Goal: Navigation & Orientation: Find specific page/section

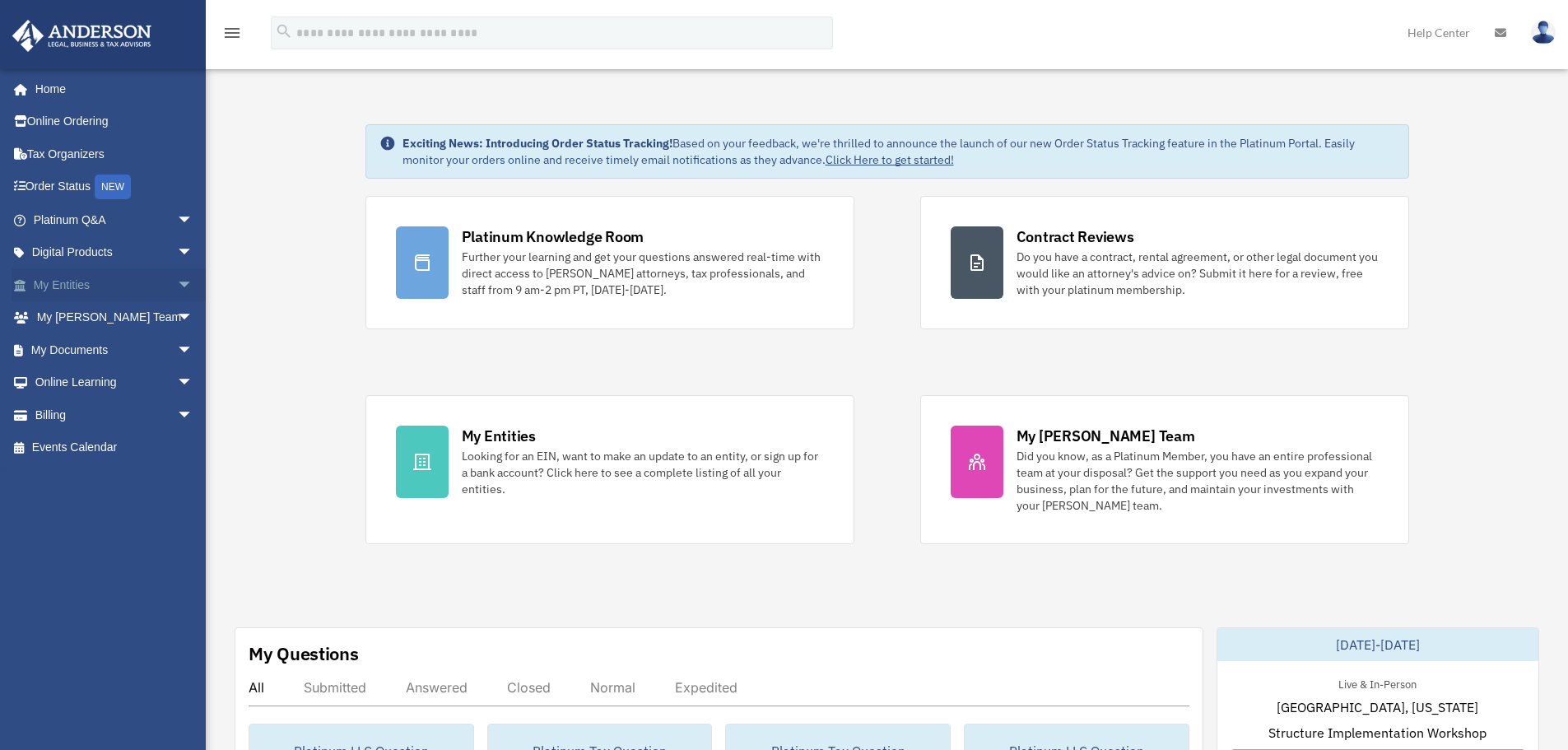
click at [136, 276] on link "My Entities arrow_drop_down" at bounding box center [115, 285] width 206 height 33
click at [1548, 30] on img at bounding box center [1543, 32] width 25 height 24
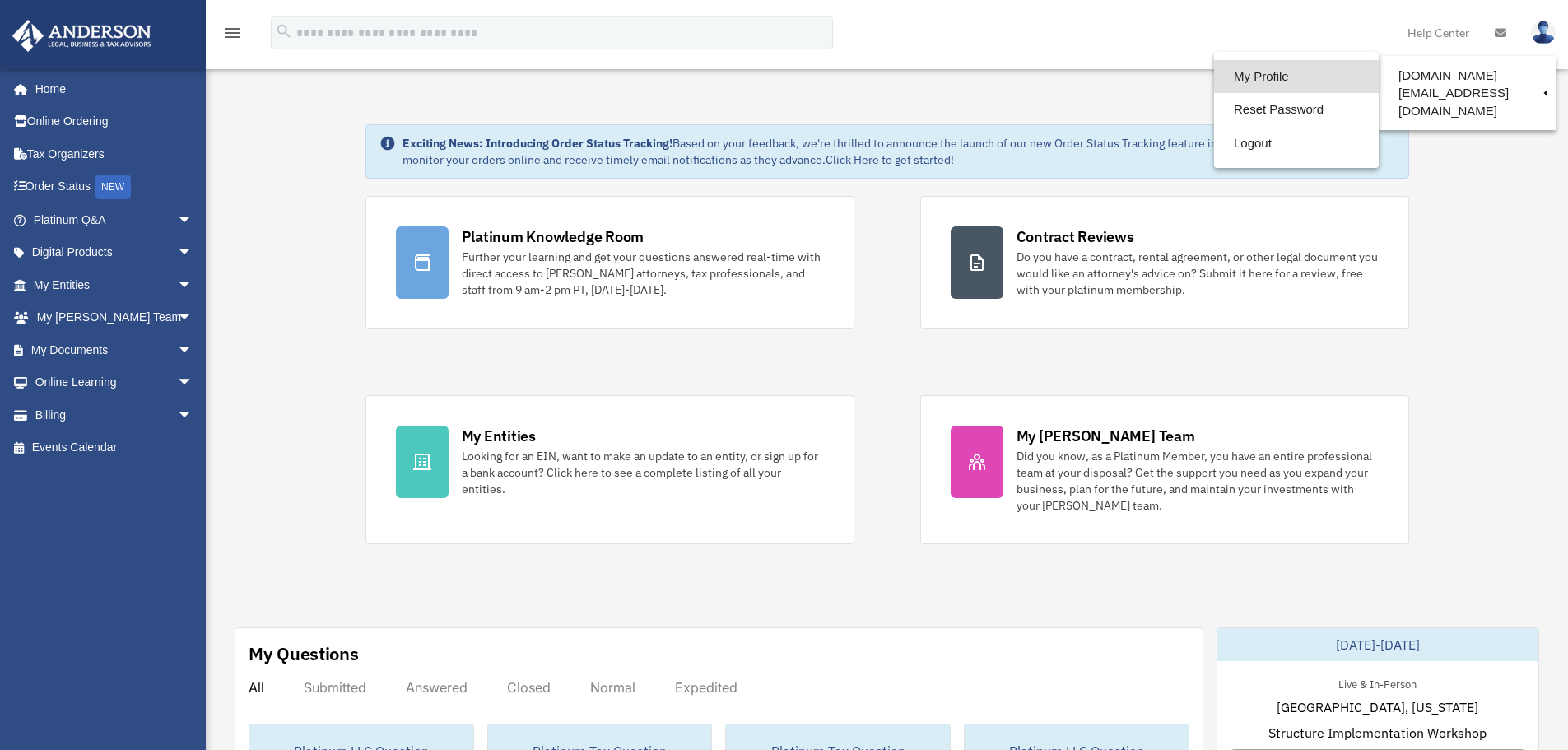
click at [1288, 79] on link "My Profile" at bounding box center [1296, 77] width 165 height 34
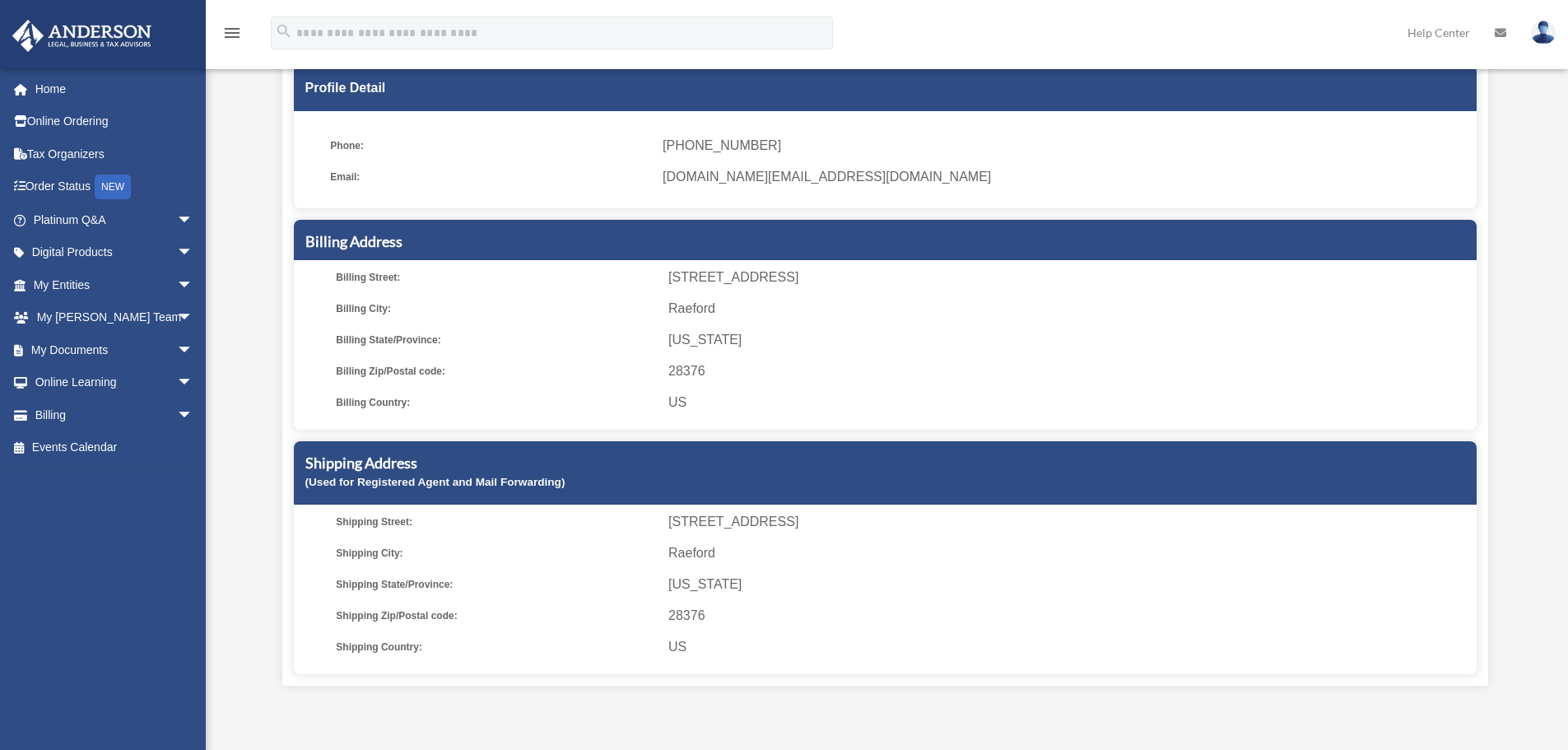
scroll to position [51, 0]
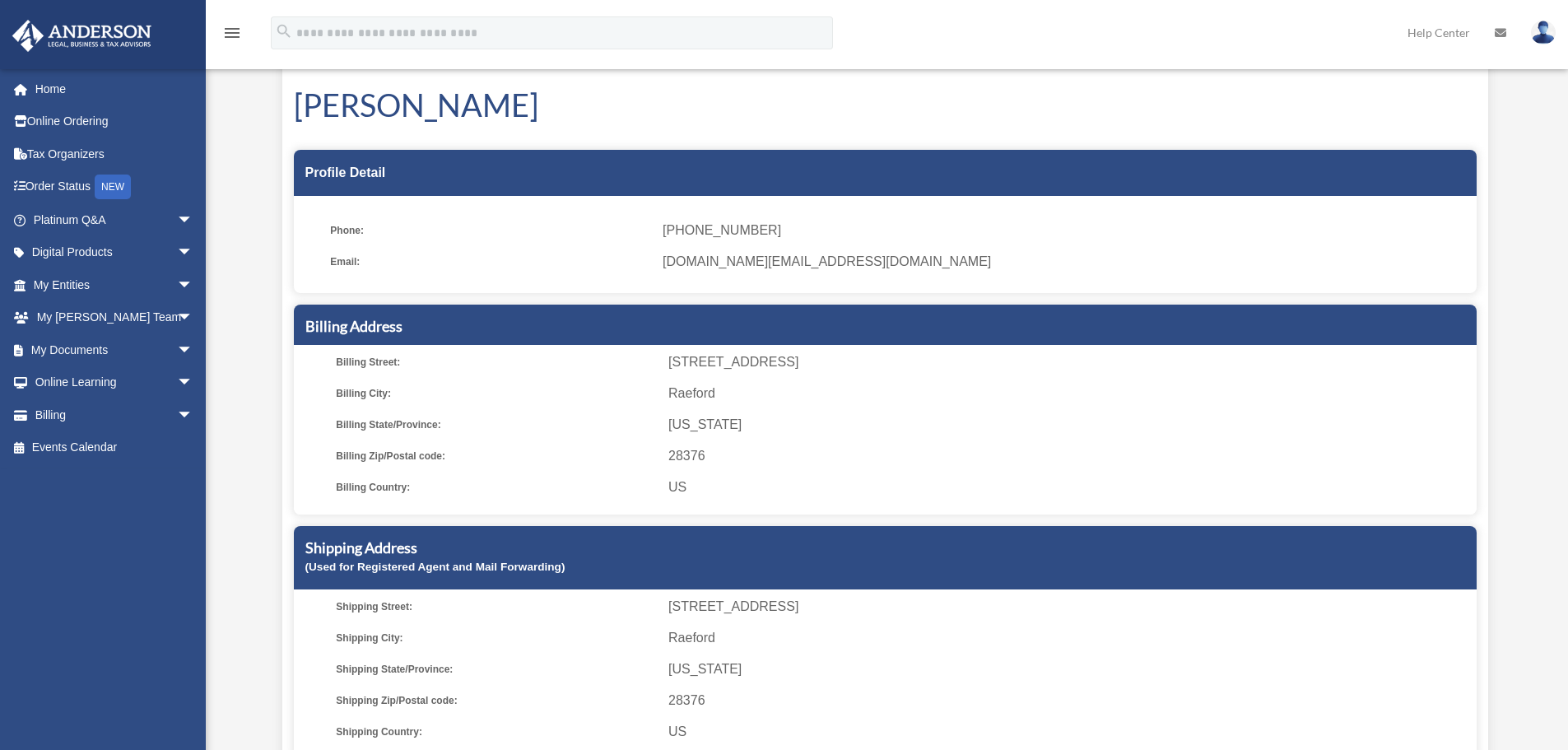
drag, startPoint x: 601, startPoint y: 436, endPoint x: 519, endPoint y: 422, distance: 83.2
click at [601, 437] on ul "Billing Street: 686 Hogart St Billing City: Raeford Billing State/Province: Nor…" at bounding box center [885, 425] width 1171 height 148
drag, startPoint x: 351, startPoint y: 319, endPoint x: 419, endPoint y: 323, distance: 68.1
click at [352, 320] on h5 "Billing Address" at bounding box center [885, 327] width 1159 height 20
click at [596, 318] on h5 "Billing Address" at bounding box center [885, 327] width 1159 height 20
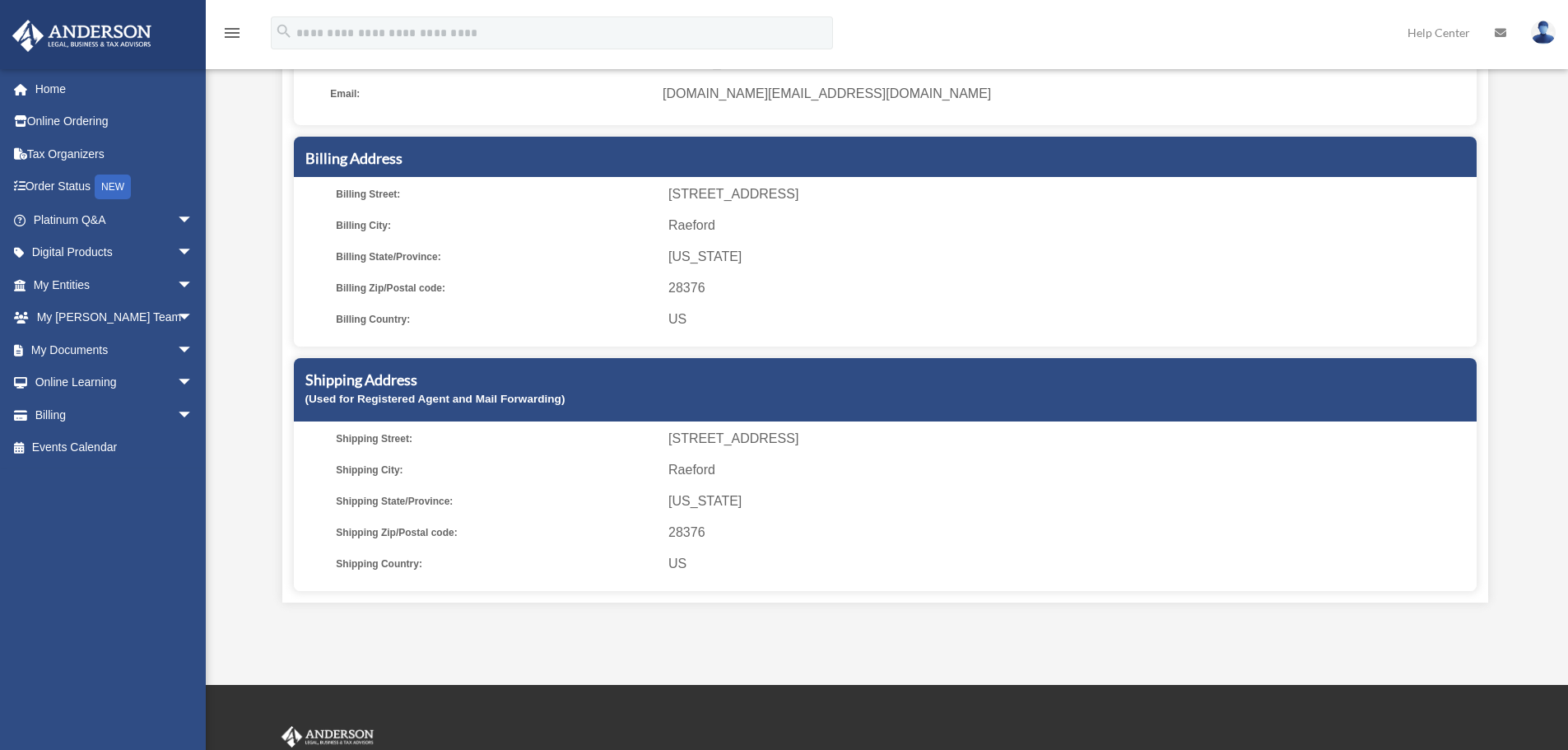
scroll to position [381, 0]
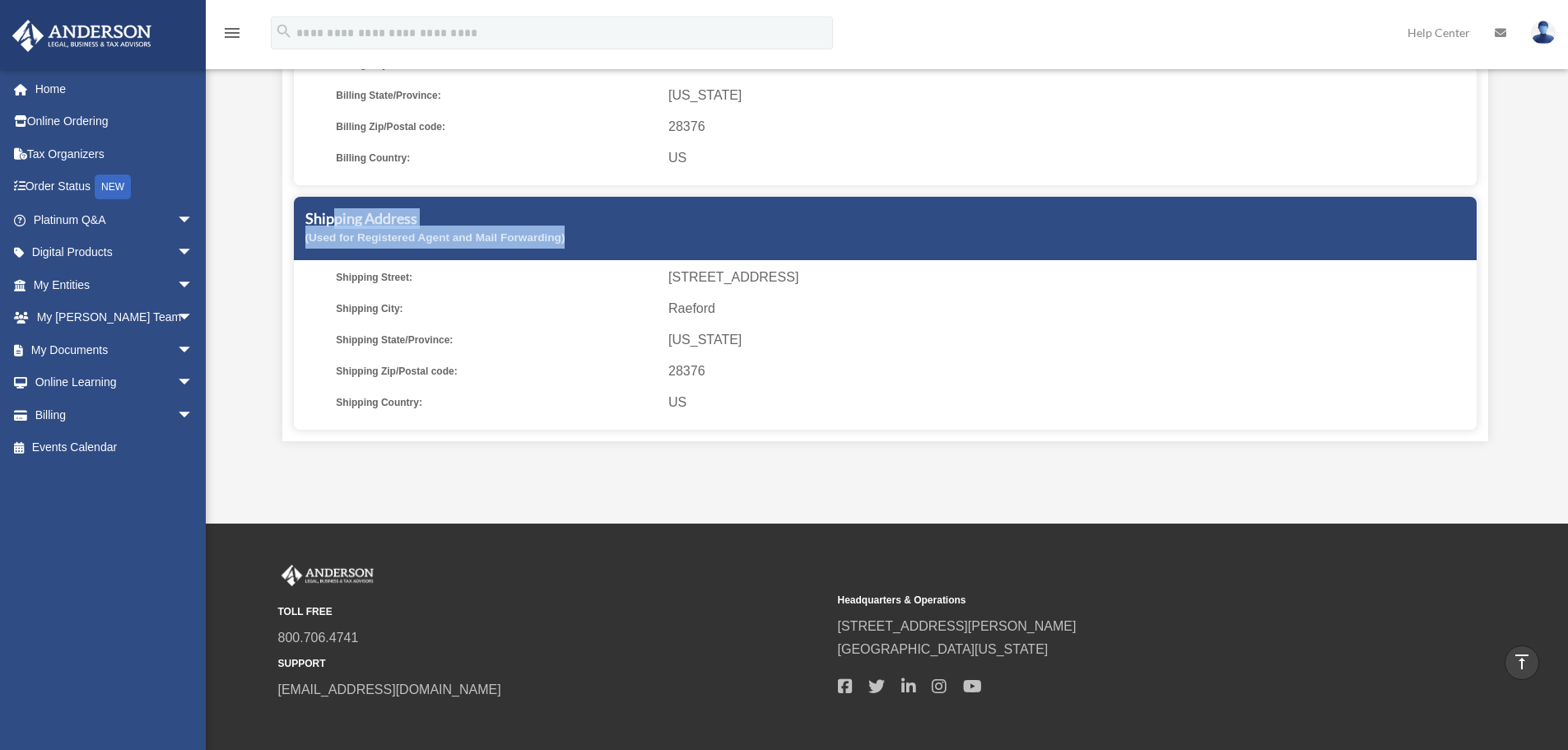
drag, startPoint x: 334, startPoint y: 226, endPoint x: 728, endPoint y: 276, distance: 397.2
click at [700, 265] on div "Shipping Address (Used for Registered Agent and Mail Forwarding) Shipping Stree…" at bounding box center [885, 313] width 1182 height 233
click at [819, 326] on ul "Shipping Street: 686 Hogart St Shipping City: Raeford Shipping State/Province: …" at bounding box center [885, 340] width 1171 height 148
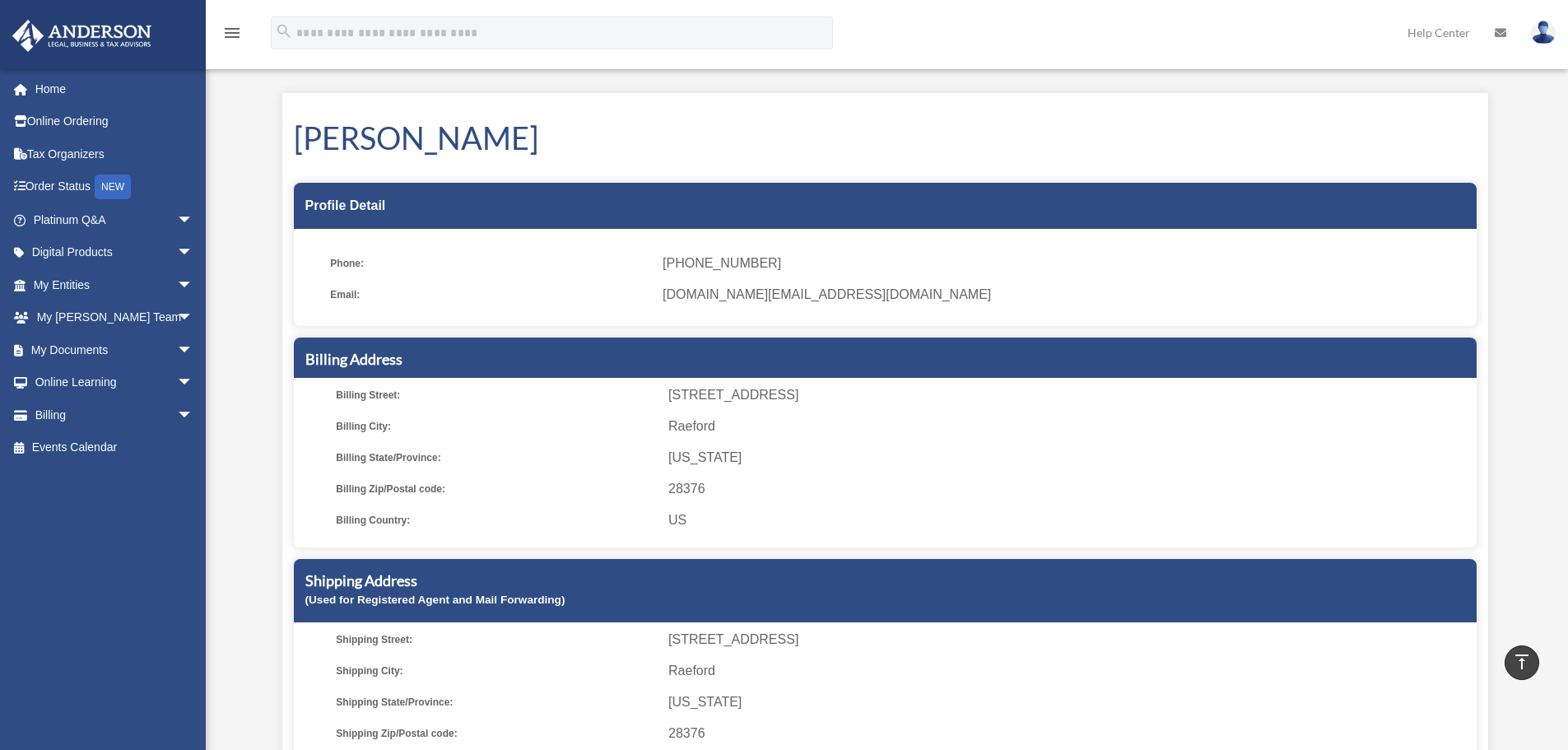
scroll to position [0, 0]
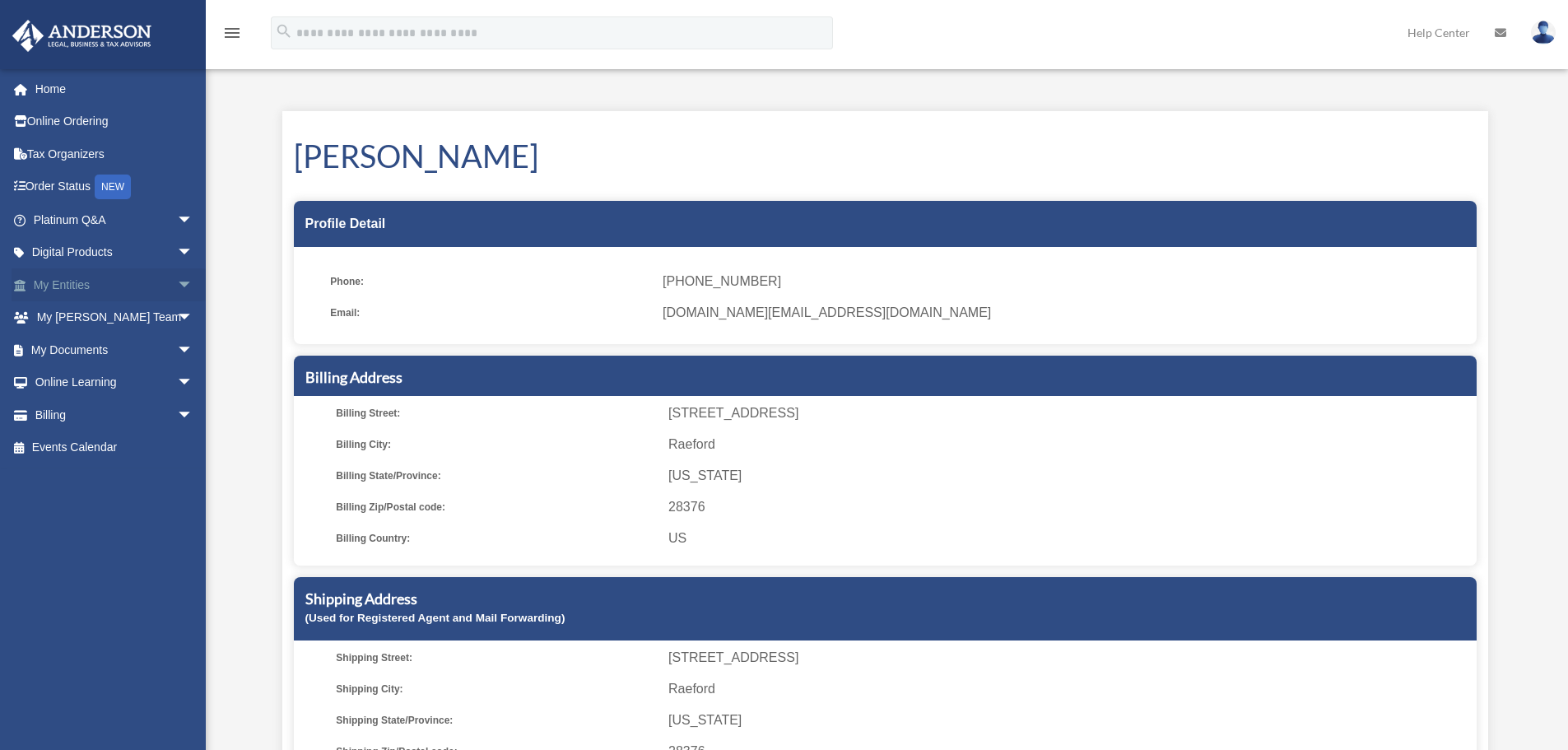
click at [137, 284] on link "My Entities arrow_drop_down" at bounding box center [115, 285] width 206 height 33
click at [177, 288] on span "arrow_drop_down" at bounding box center [193, 286] width 33 height 34
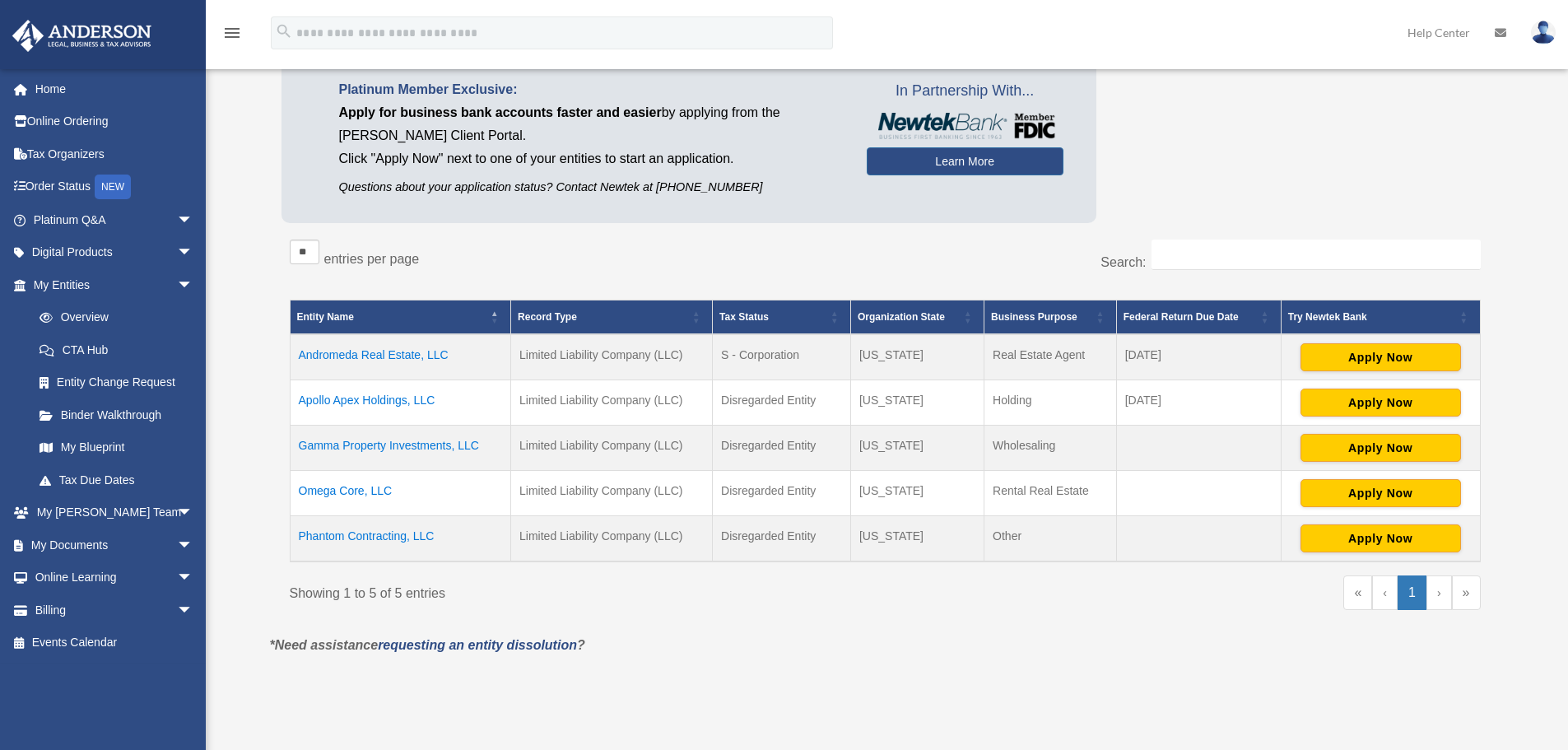
scroll to position [165, 0]
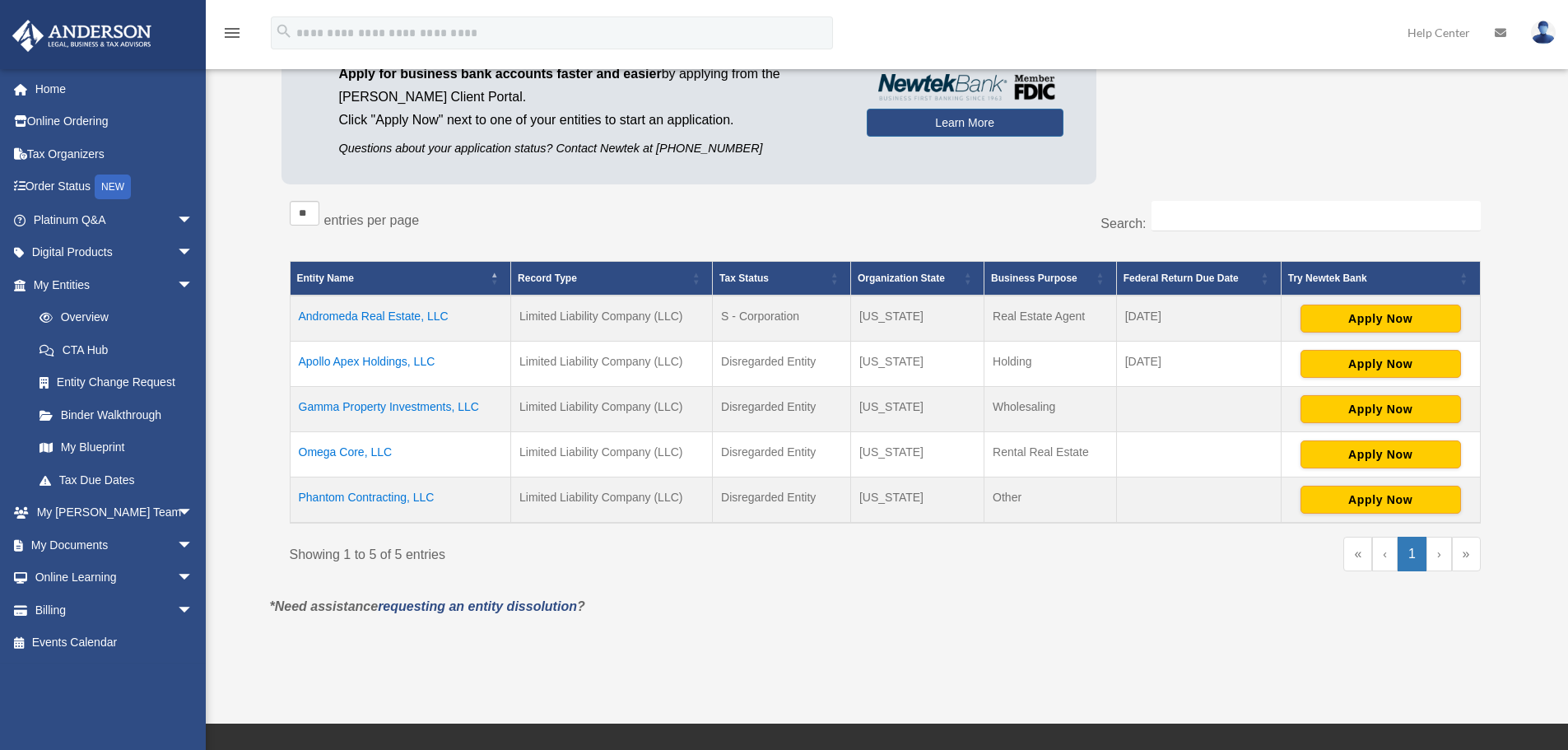
click at [1445, 559] on link "›" at bounding box center [1439, 554] width 26 height 35
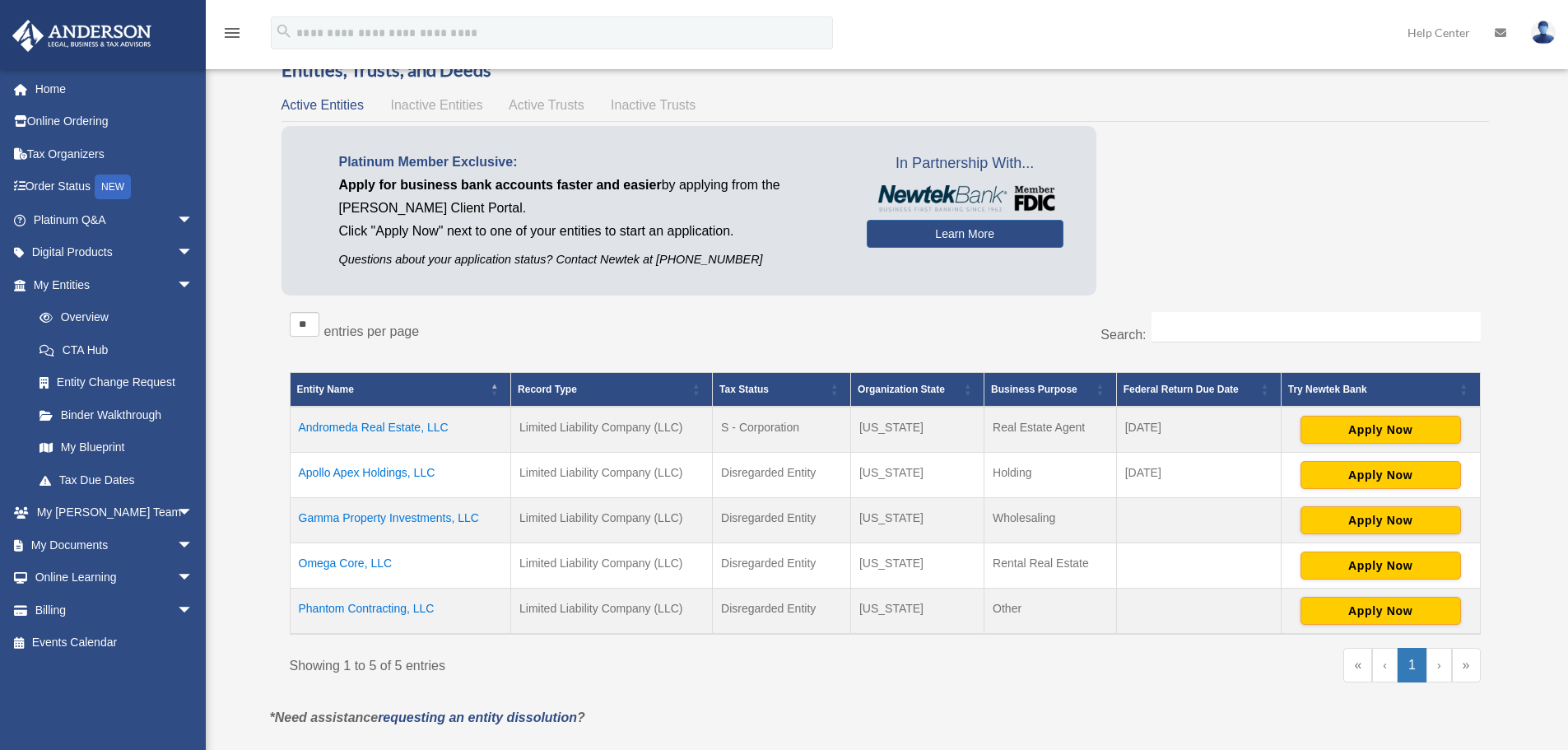
scroll to position [0, 0]
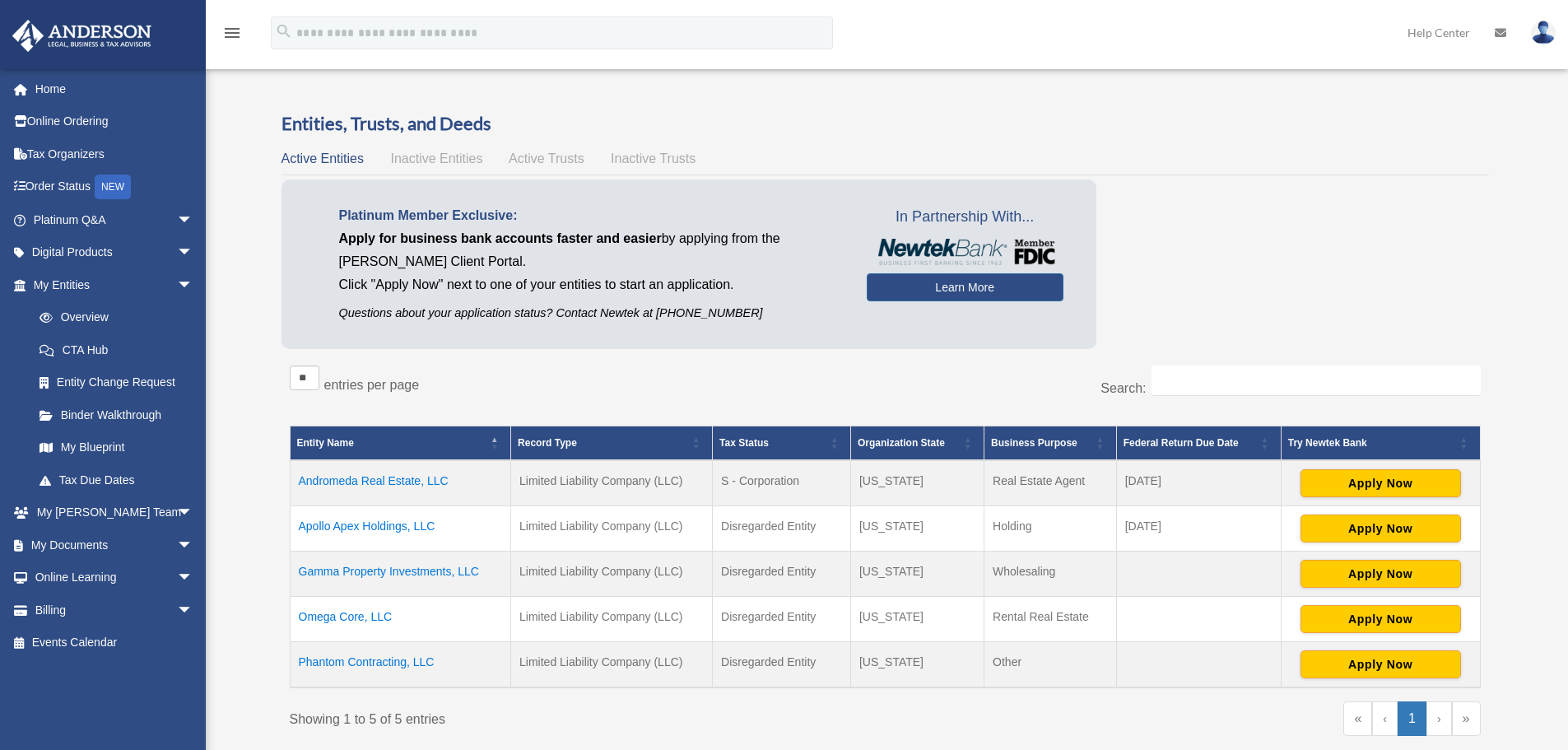
click at [446, 162] on span "Inactive Entities" at bounding box center [436, 159] width 92 height 14
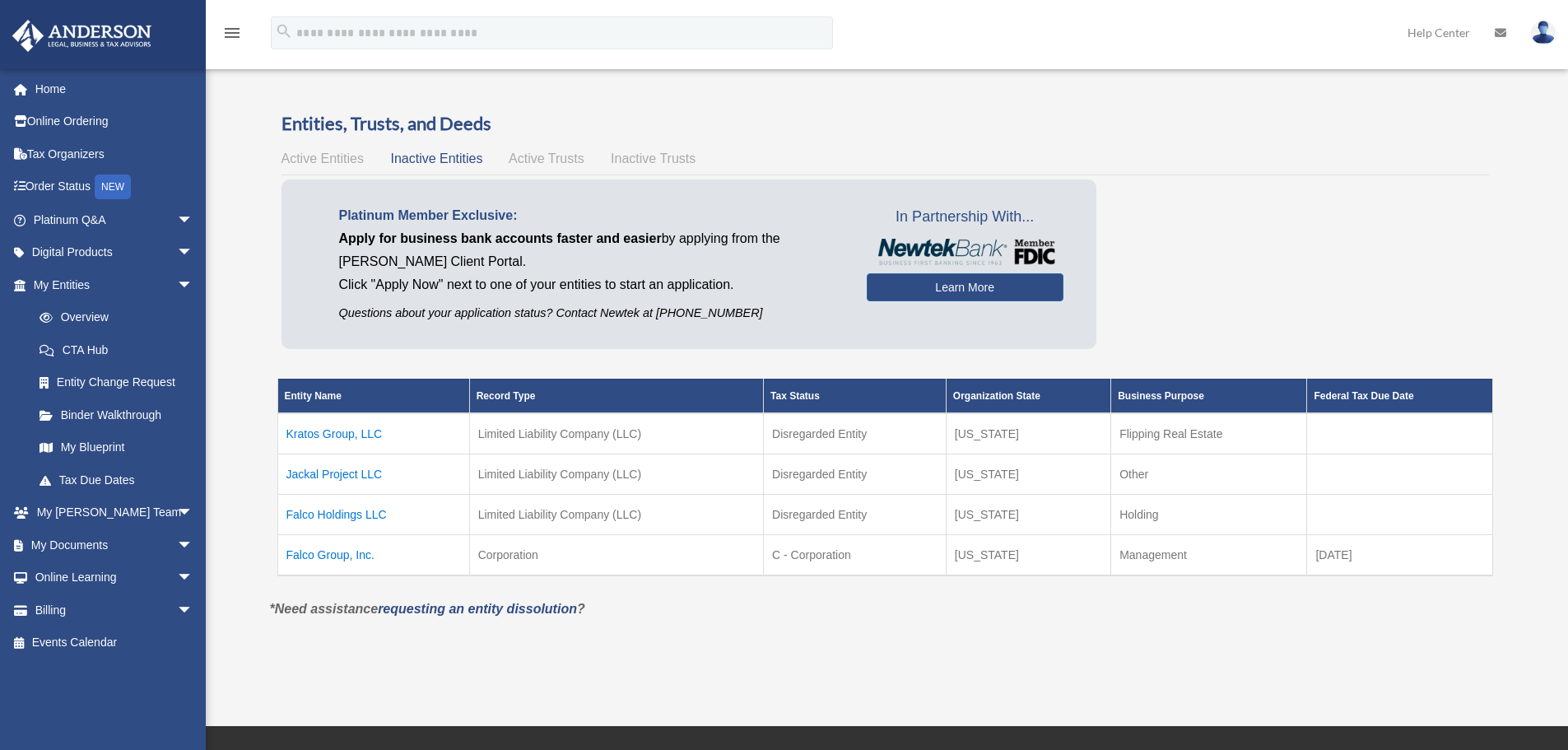
click at [554, 155] on span "Active Trusts" at bounding box center [546, 159] width 76 height 14
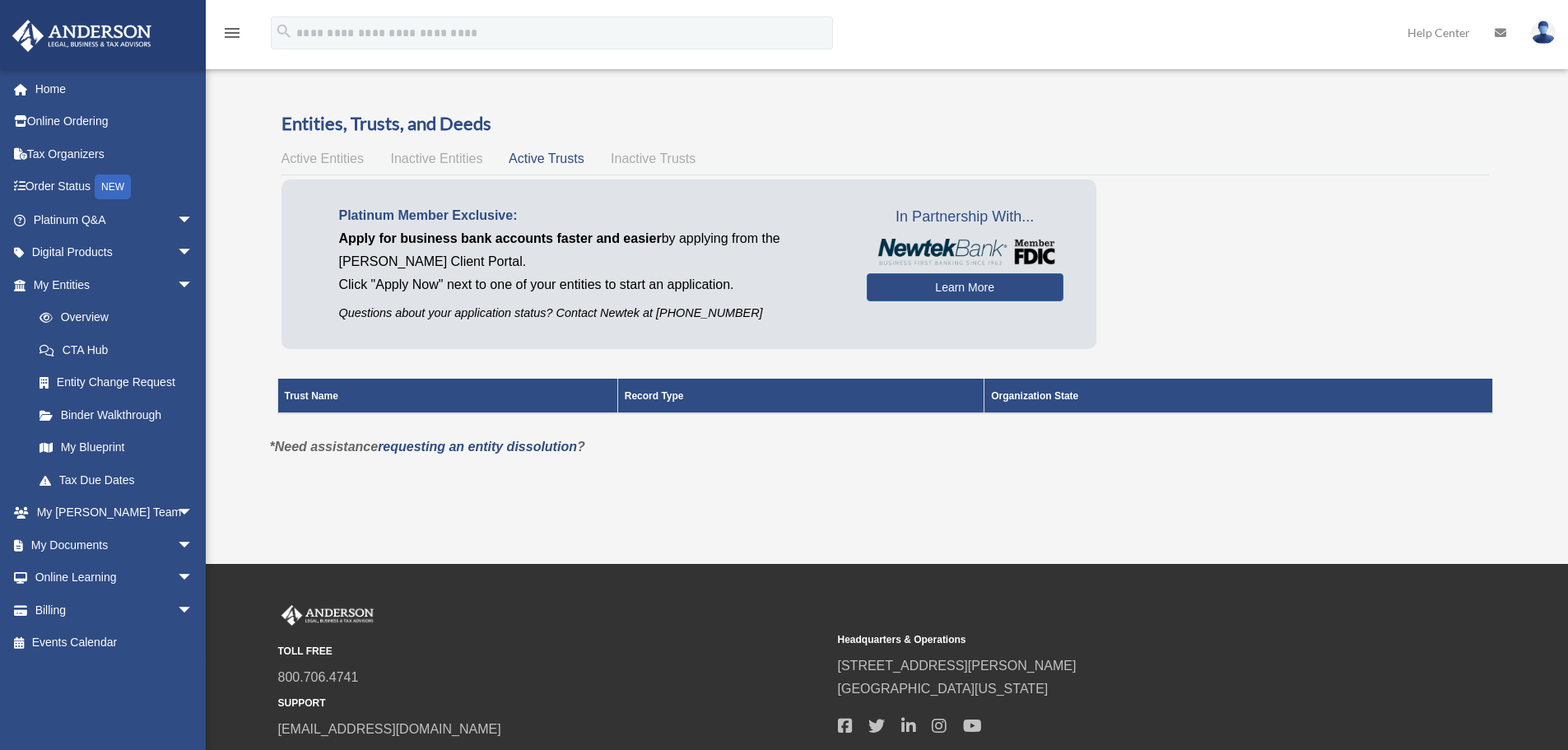
click at [318, 152] on span "Active Entities" at bounding box center [322, 159] width 82 height 14
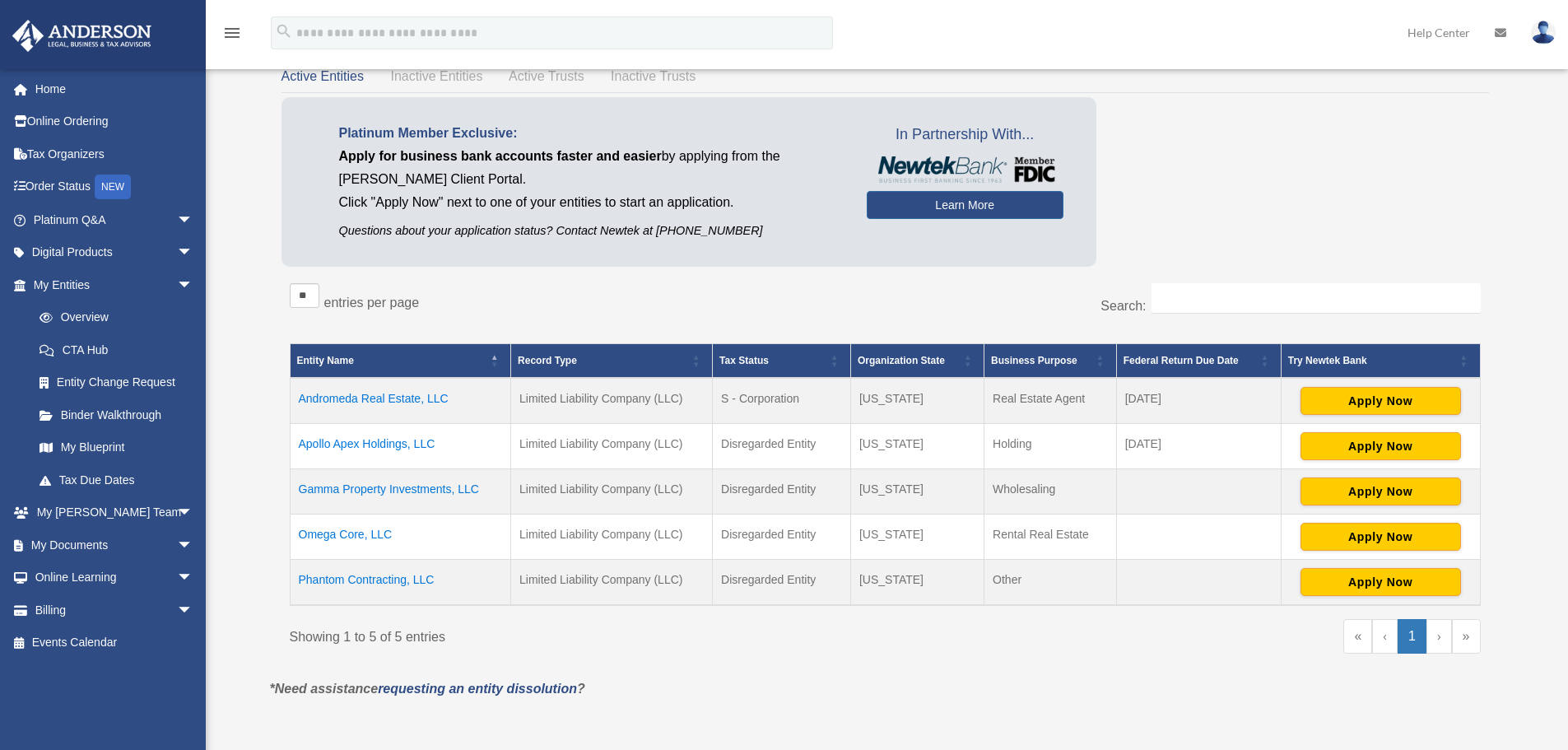
scroll to position [165, 0]
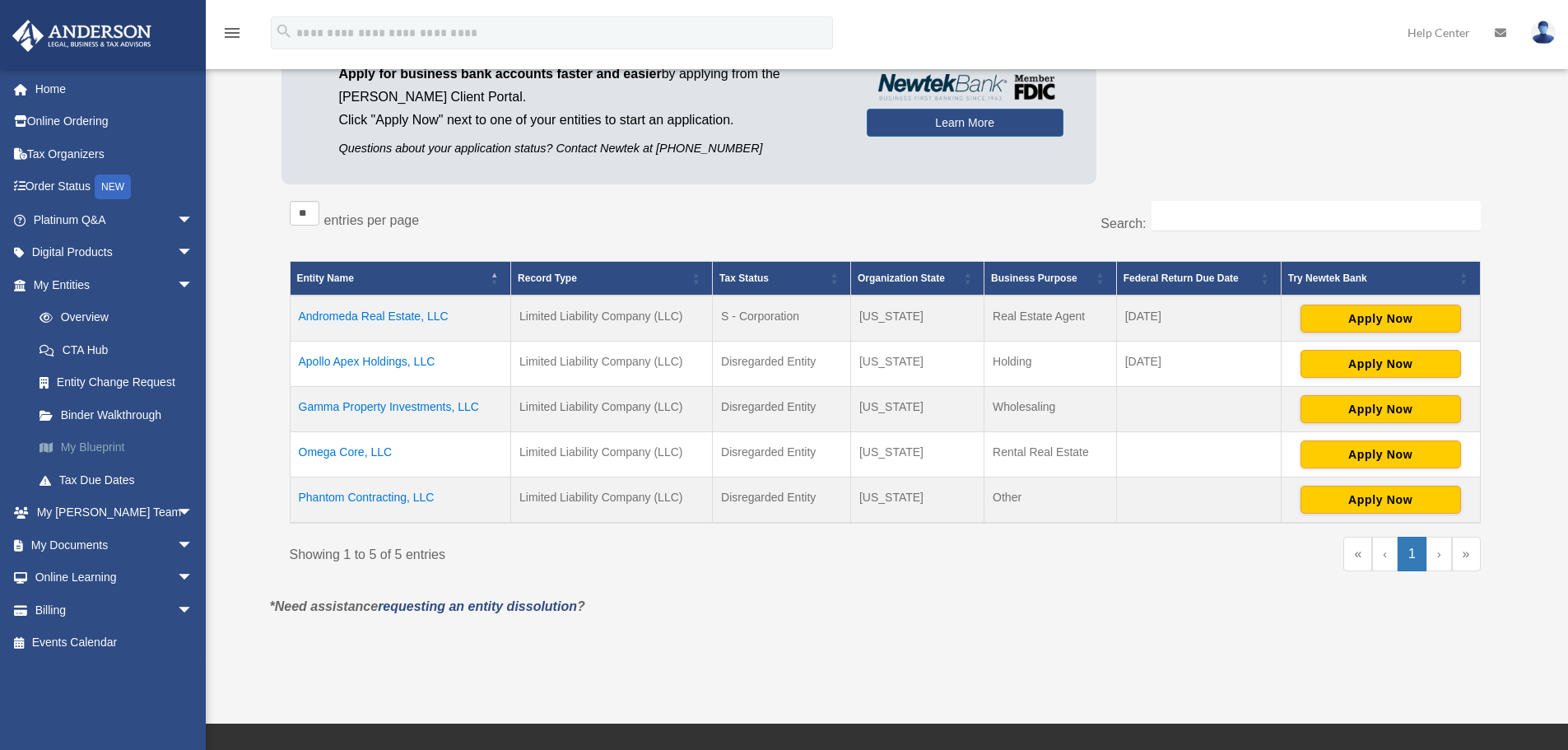
click at [90, 451] on link "My Blueprint" at bounding box center [120, 448] width 195 height 33
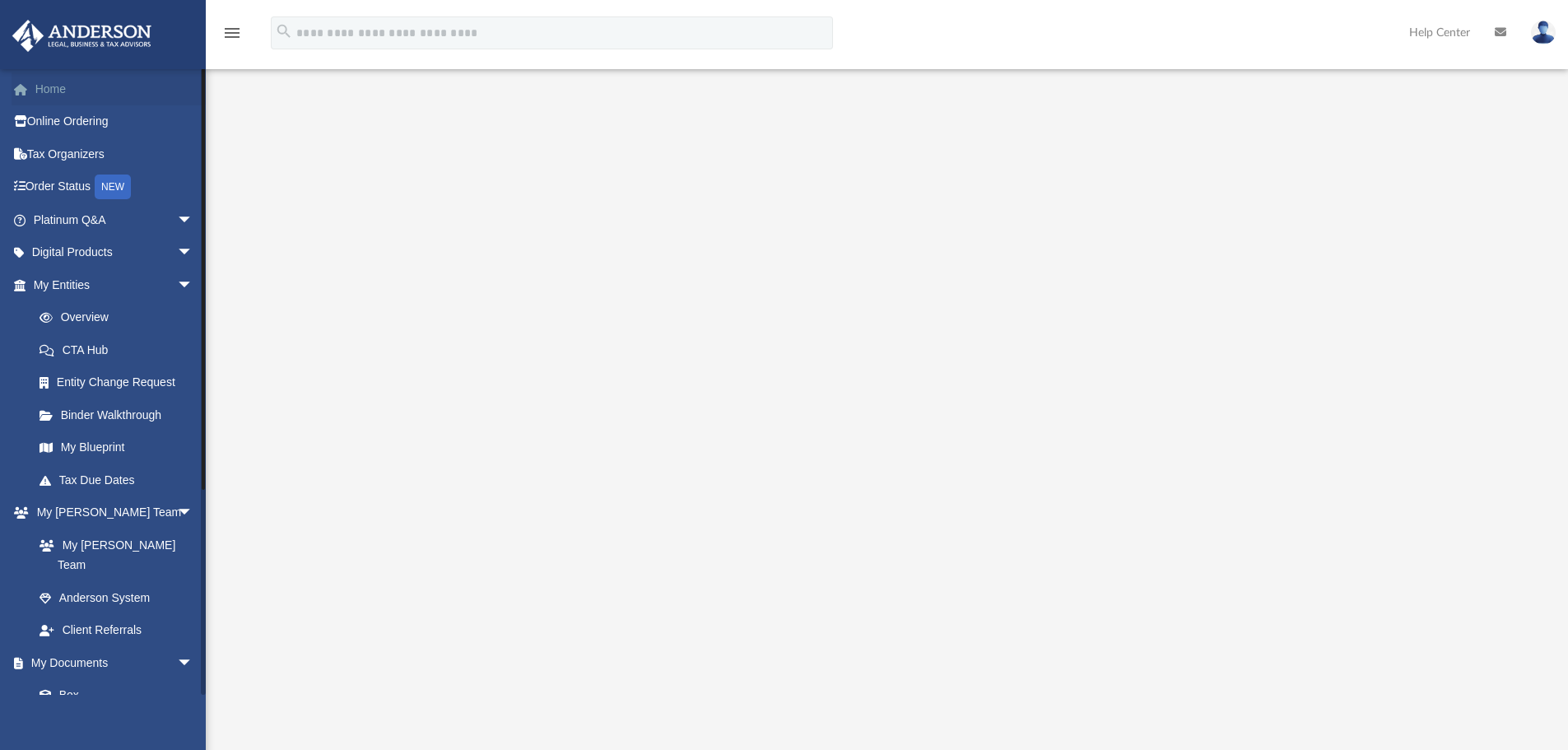
click at [44, 83] on link "Home" at bounding box center [115, 89] width 206 height 33
